Goal: Task Accomplishment & Management: Use online tool/utility

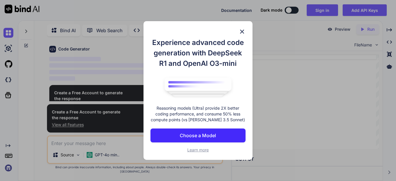
scroll to position [6, 0]
click at [243, 30] on img at bounding box center [242, 31] width 7 height 7
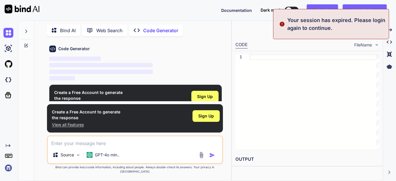
click at [293, 8] on button at bounding box center [292, 10] width 14 height 7
type textarea "x"
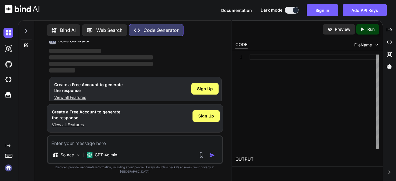
scroll to position [31, 0]
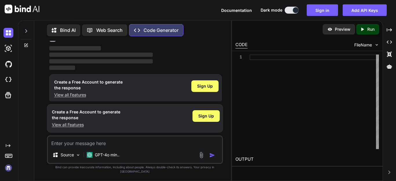
click at [8, 169] on img at bounding box center [8, 168] width 10 height 10
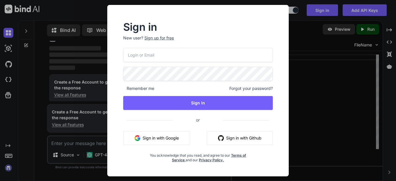
click at [169, 137] on button "Sign in with Google" at bounding box center [156, 138] width 67 height 14
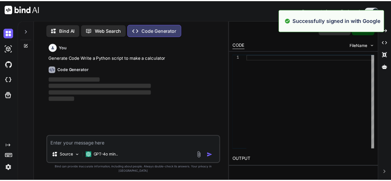
scroll to position [0, 0]
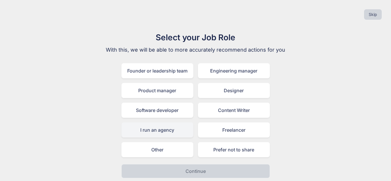
click at [172, 131] on div "I run an agency" at bounding box center [158, 129] width 72 height 15
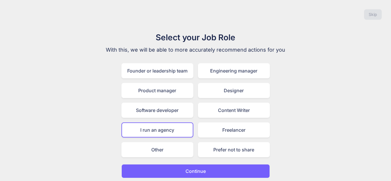
click at [197, 172] on p "Continue" at bounding box center [196, 171] width 20 height 7
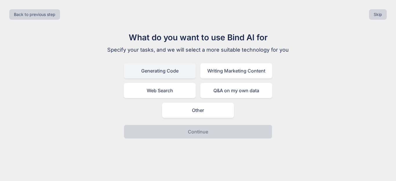
click at [162, 69] on div "Generating Code" at bounding box center [160, 70] width 72 height 15
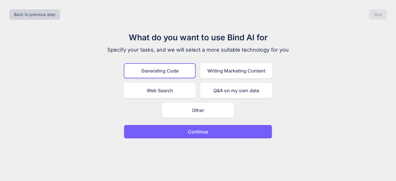
click at [221, 127] on button "Continue" at bounding box center [198, 132] width 149 height 14
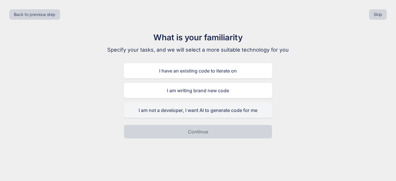
click at [209, 108] on div "I am not a developer, I want AI to generate code for me" at bounding box center [198, 110] width 149 height 15
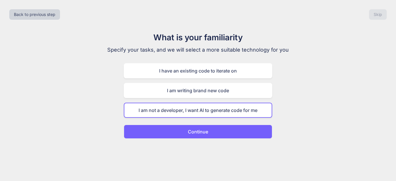
click at [216, 136] on button "Continue" at bounding box center [198, 132] width 149 height 14
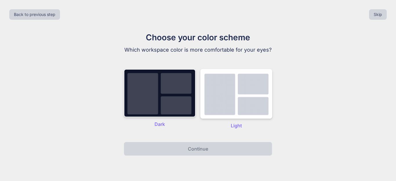
click at [160, 75] on img at bounding box center [160, 93] width 72 height 48
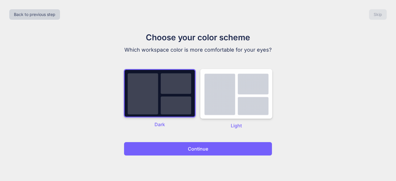
click at [180, 145] on button "Continue" at bounding box center [198, 149] width 149 height 14
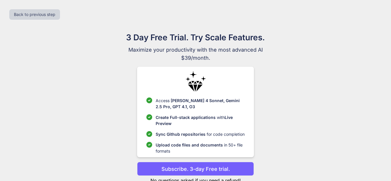
click at [202, 170] on p "Subscribe. 3-day Free trial." at bounding box center [196, 169] width 68 height 8
